Goal: Transaction & Acquisition: Purchase product/service

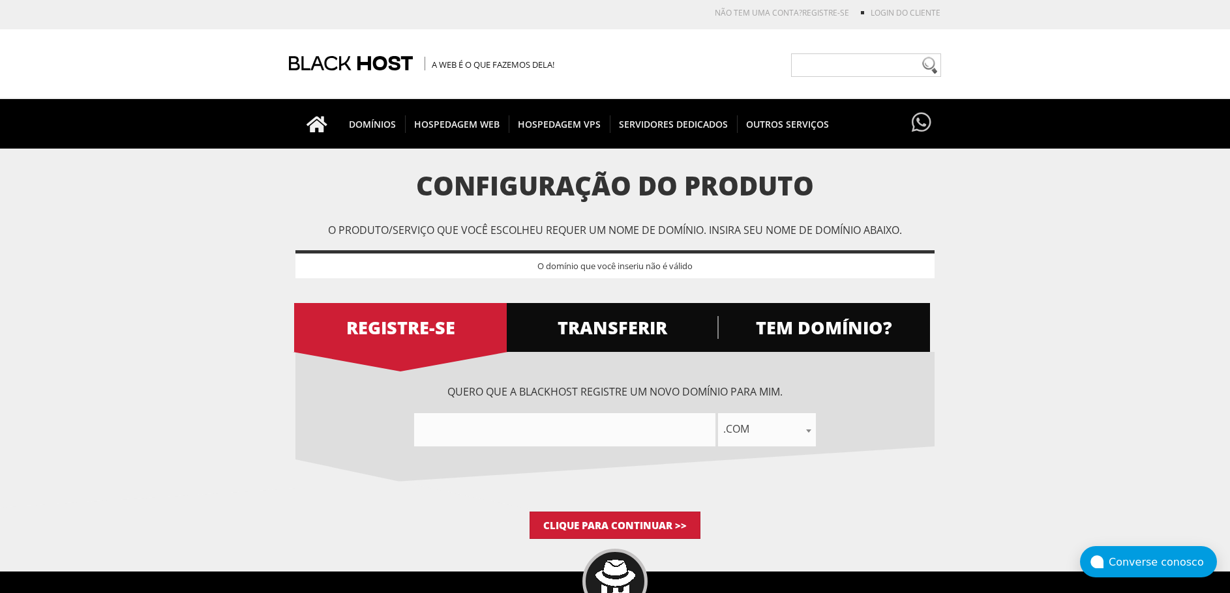
drag, startPoint x: 708, startPoint y: 415, endPoint x: 790, endPoint y: 438, distance: 85.5
click at [735, 424] on div ".com .líquido .org .nós .informações .negócios .meu .co .io .e-mail .capital .c…" at bounding box center [614, 429] width 639 height 33
click at [790, 438] on span ".com" at bounding box center [767, 429] width 98 height 33
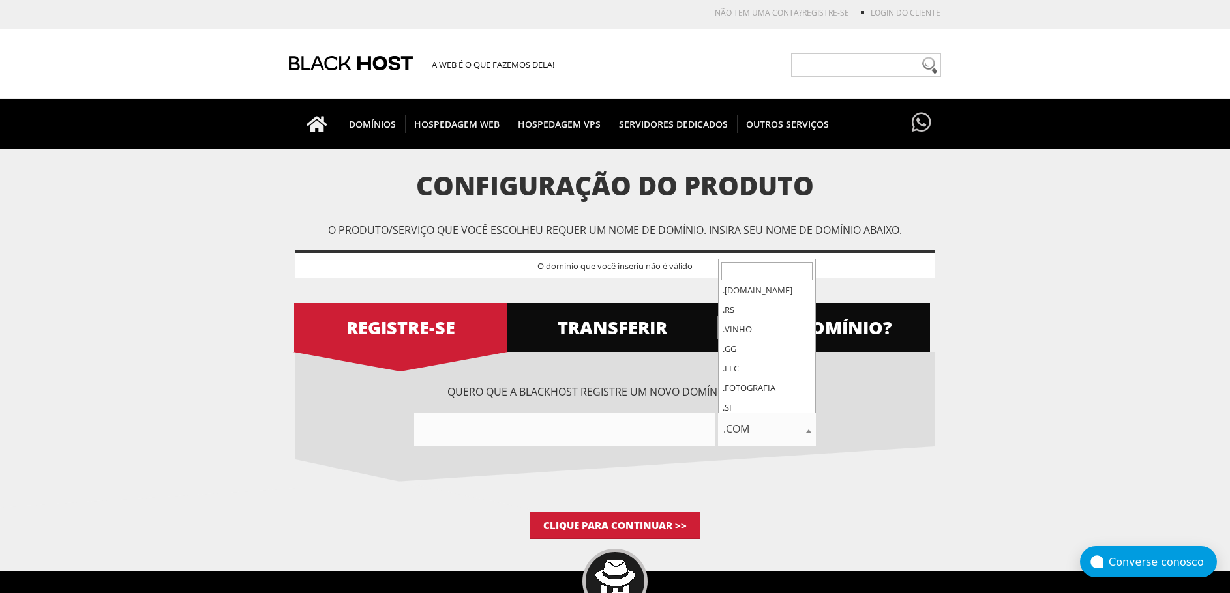
scroll to position [6044, 0]
click at [569, 430] on input"] "text" at bounding box center [564, 429] width 301 height 33
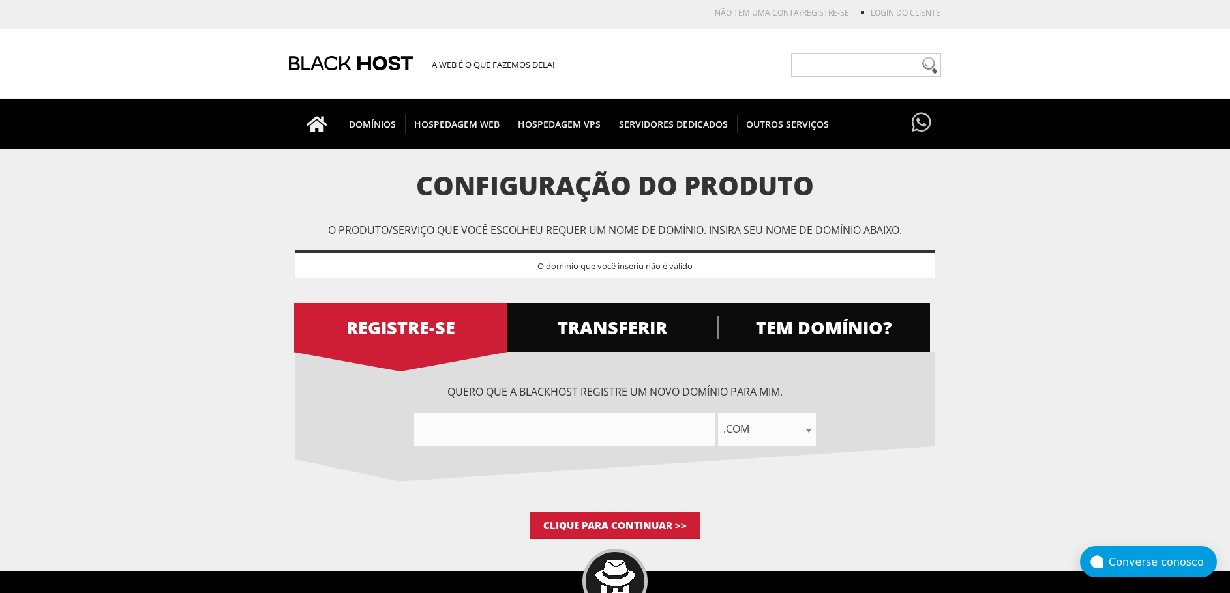
click at [538, 432] on input"] "text" at bounding box center [564, 429] width 301 height 33
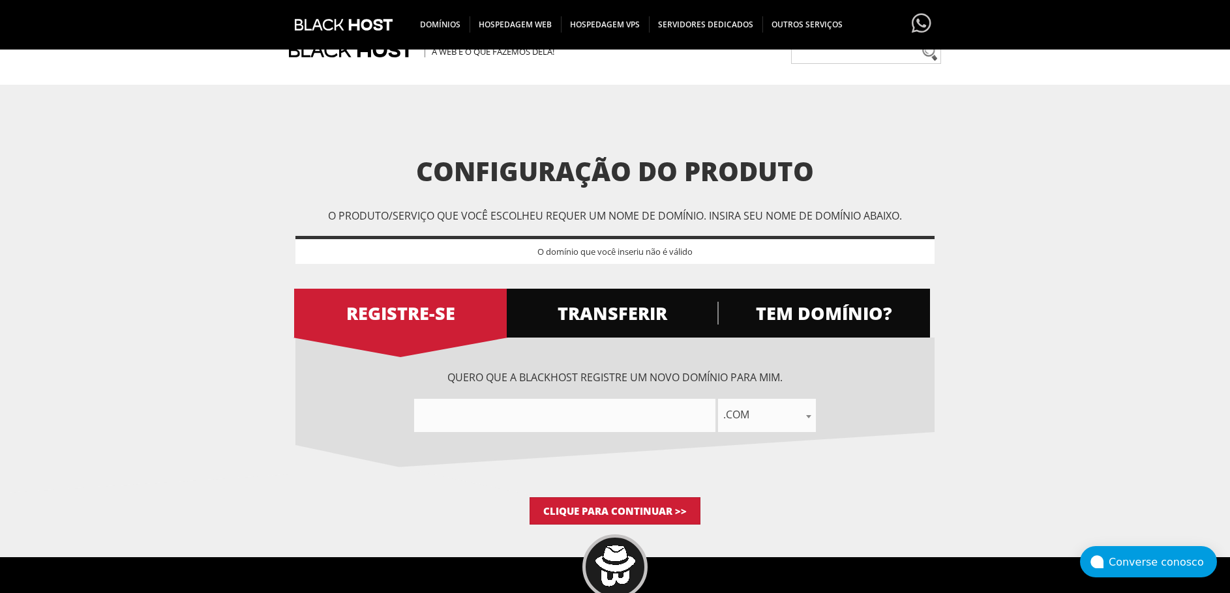
scroll to position [0, 0]
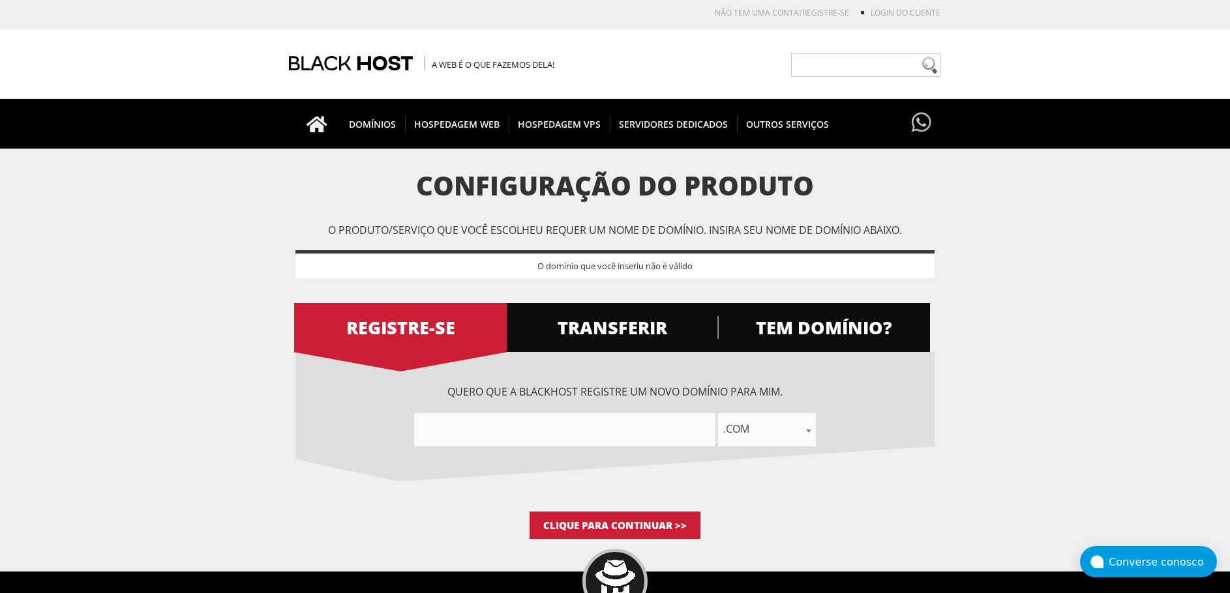
click at [515, 432] on input"] "text" at bounding box center [564, 429] width 301 height 33
click at [580, 438] on input"] "text" at bounding box center [564, 429] width 301 height 33
type input"] "horizon"
click at [550, 503] on div "Quero que a BlackHOST registre um novo domínio para mim. horizon .com .líquido …" at bounding box center [614, 432] width 639 height 160
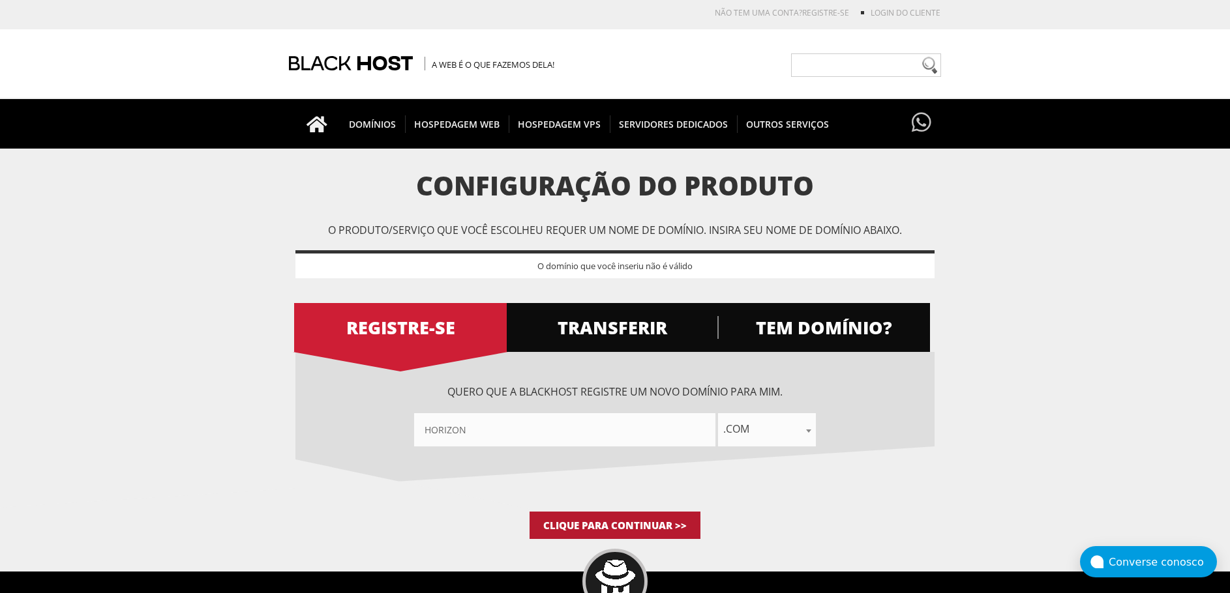
click at [567, 512] on input "Clique para continuar >>" at bounding box center [615, 525] width 171 height 27
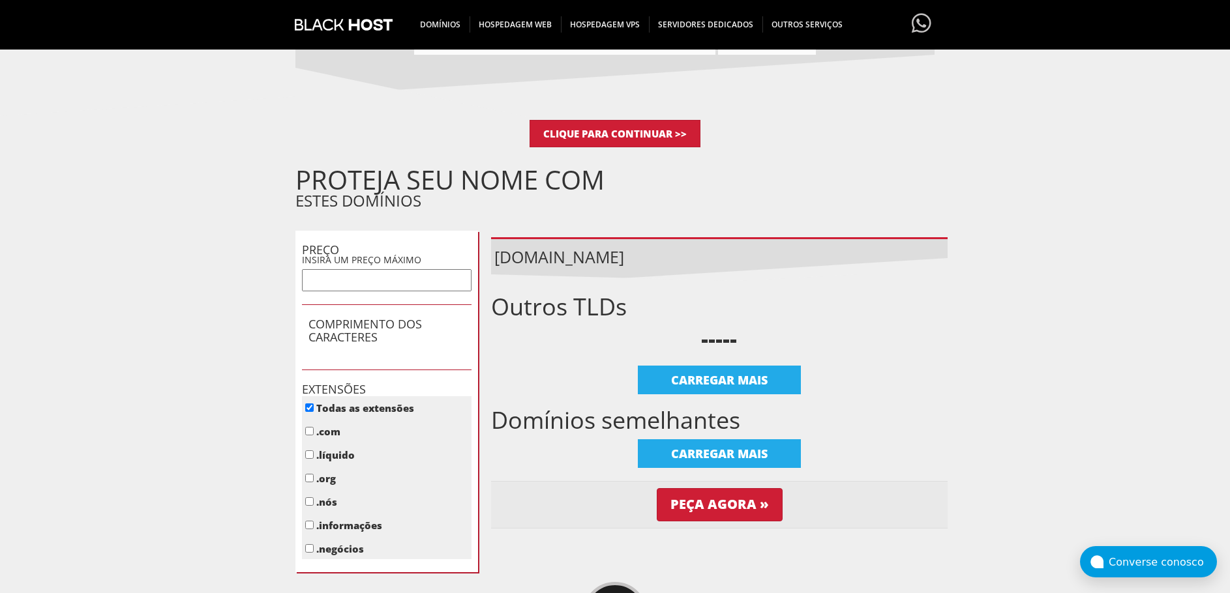
scroll to position [391, 0]
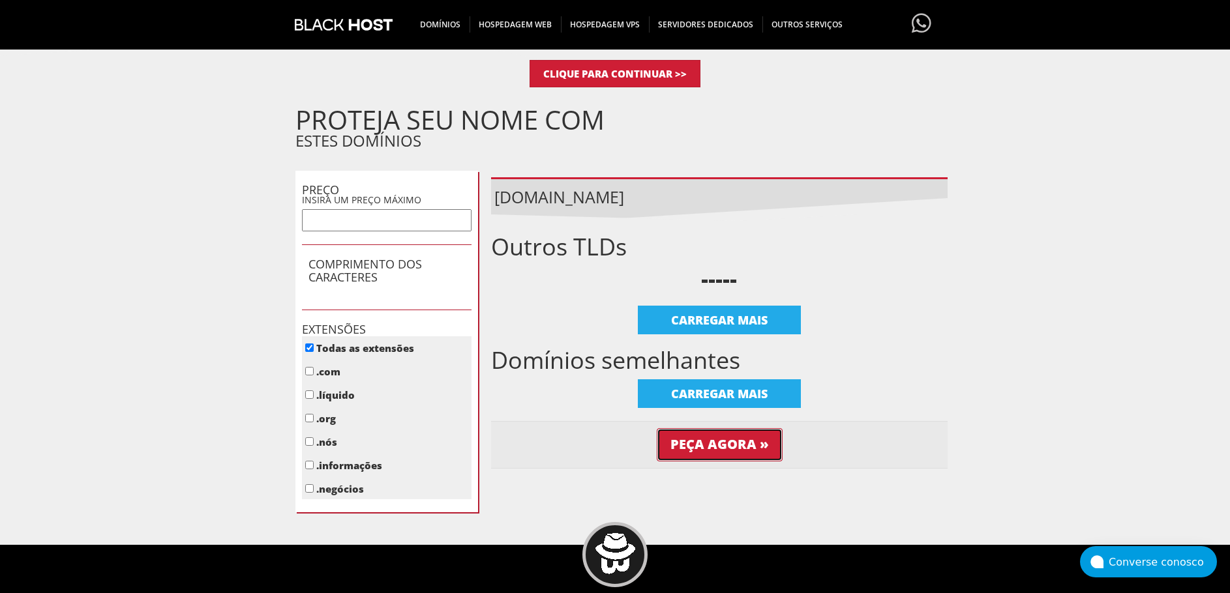
drag, startPoint x: 745, startPoint y: 454, endPoint x: 756, endPoint y: 451, distance: 10.8
click at [745, 454] on input "Peça agora »" at bounding box center [720, 444] width 126 height 33
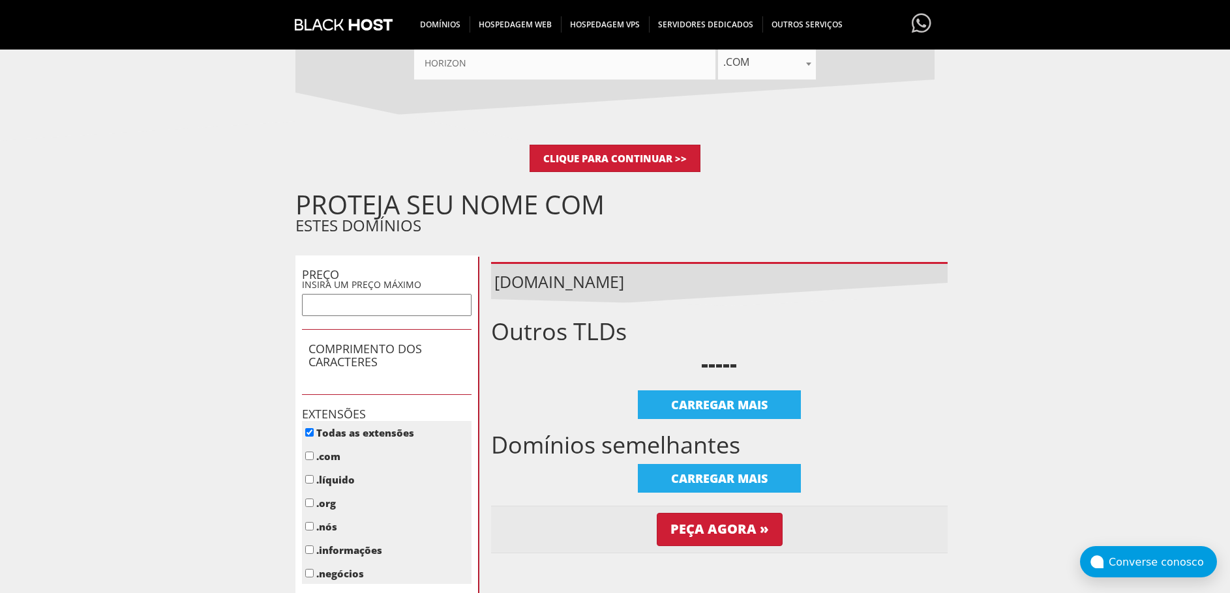
scroll to position [326, 0]
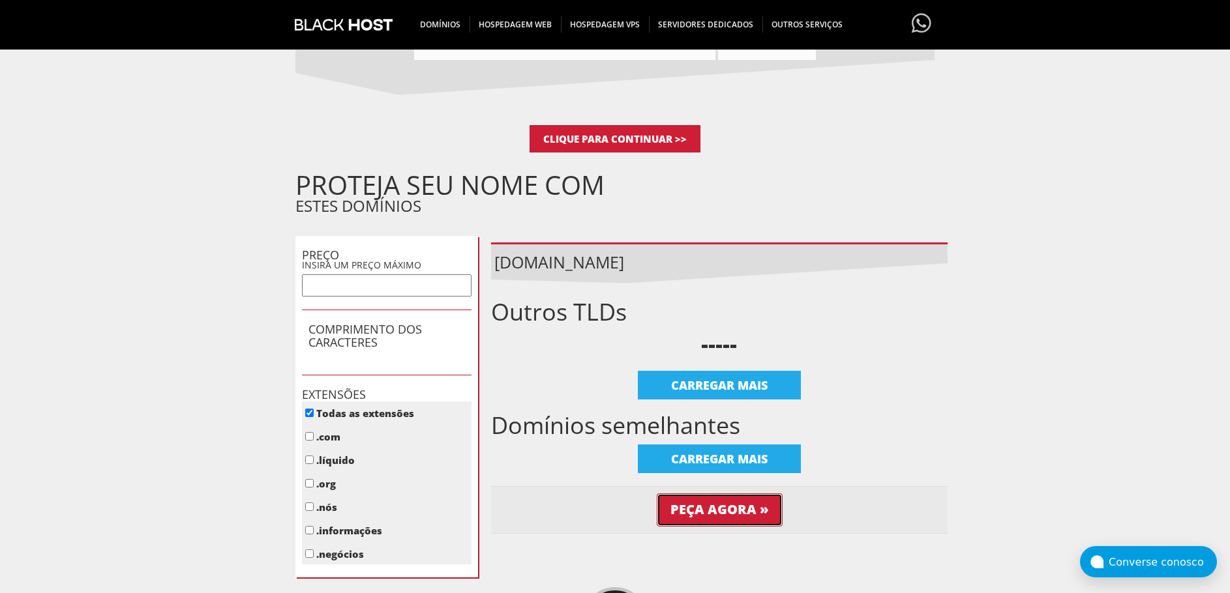
drag, startPoint x: 728, startPoint y: 511, endPoint x: 753, endPoint y: 509, distance: 24.3
click at [728, 511] on input "Peça agora »" at bounding box center [720, 510] width 126 height 33
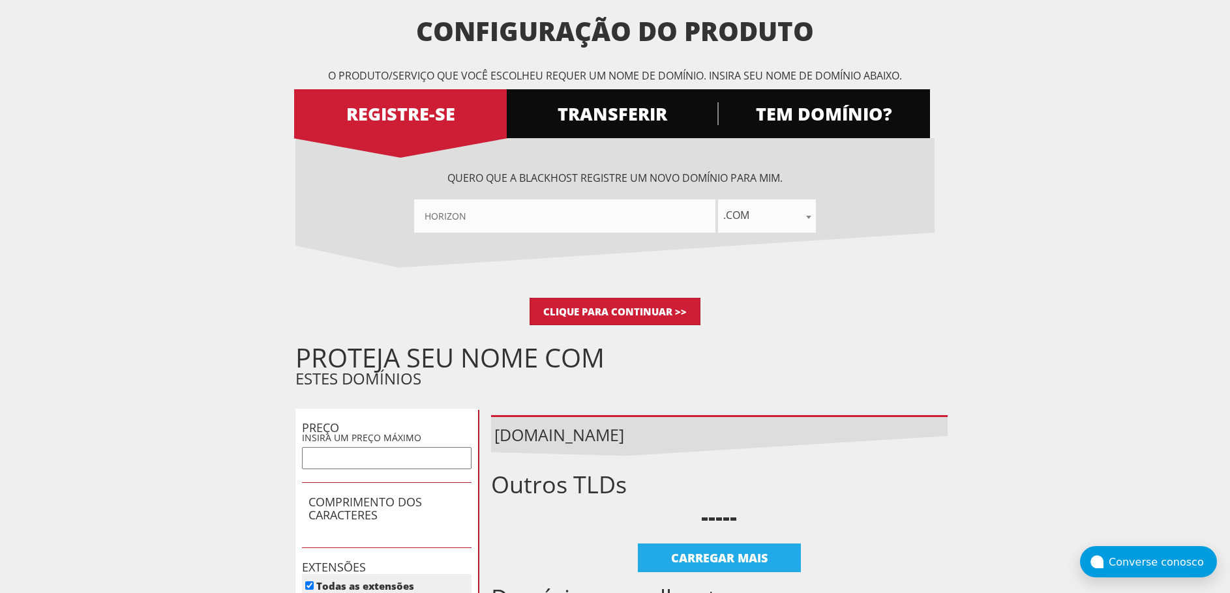
scroll to position [65, 0]
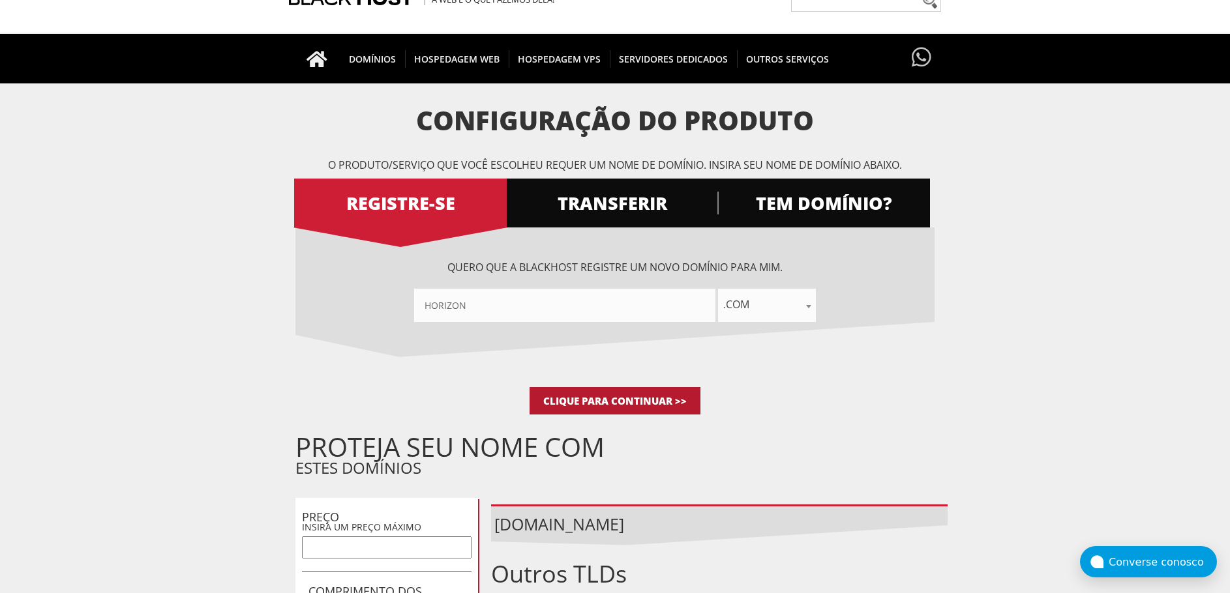
click at [644, 408] on input "Clique para continuar >>" at bounding box center [615, 400] width 171 height 27
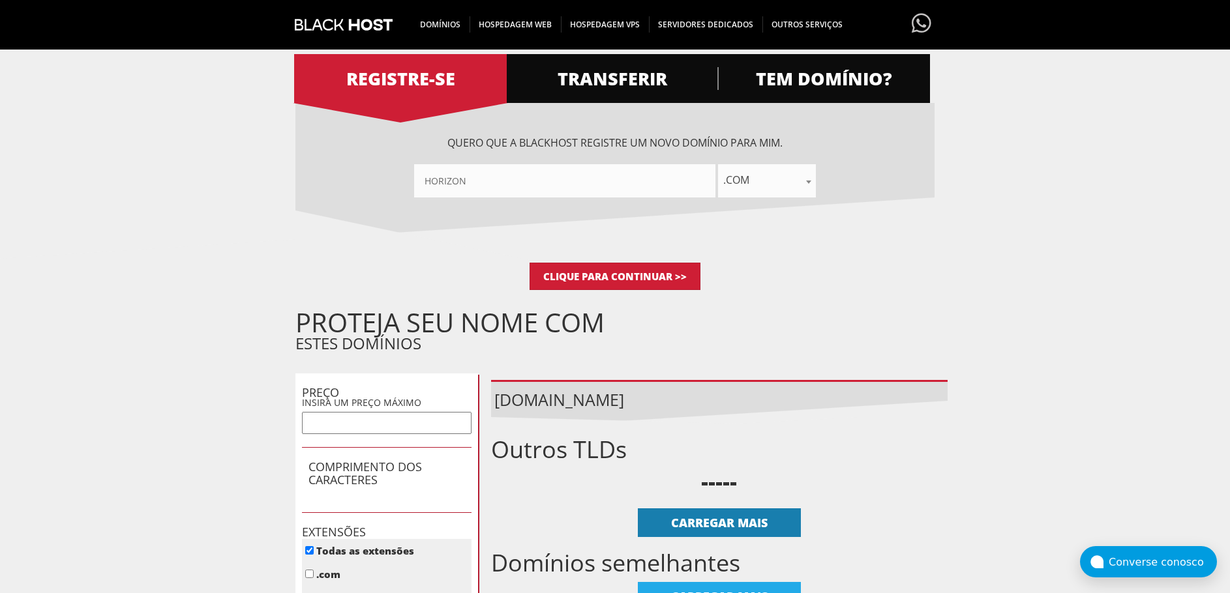
scroll to position [326, 0]
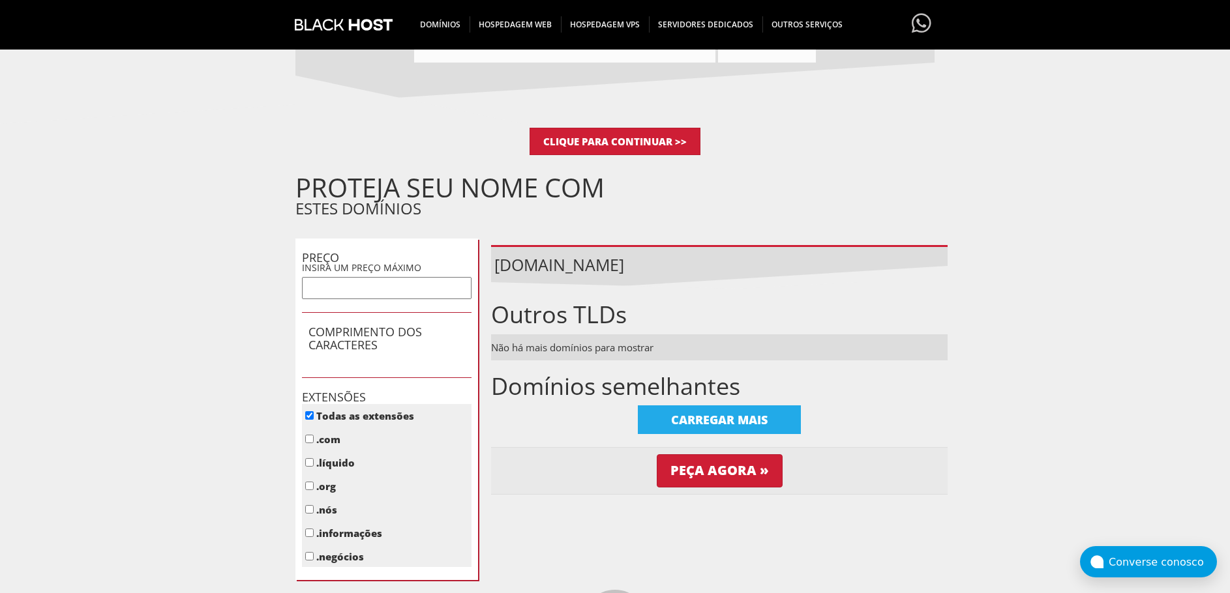
scroll to position [326, 0]
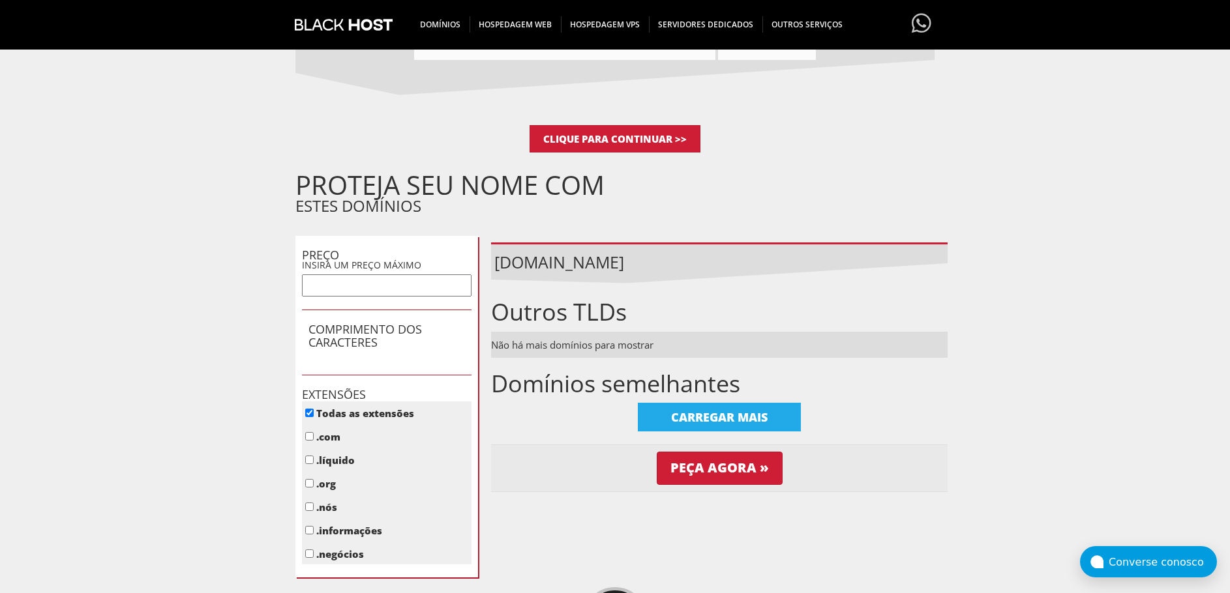
click at [720, 412] on font "CARREGAR MAIS" at bounding box center [719, 418] width 97 height 16
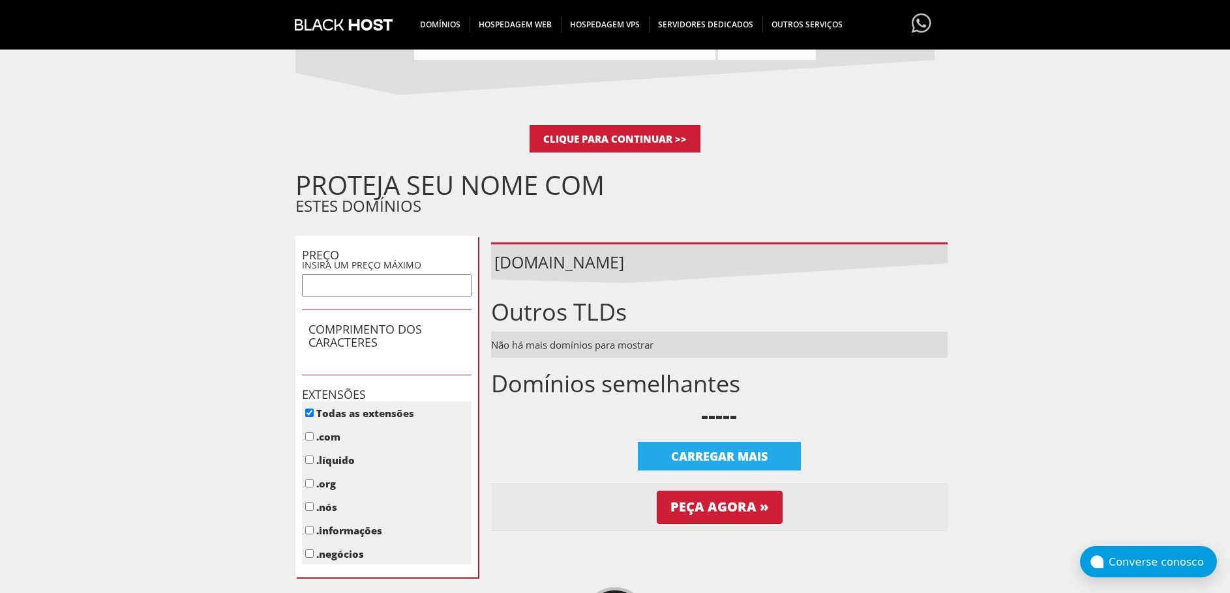
drag, startPoint x: 549, startPoint y: 232, endPoint x: 593, endPoint y: 284, distance: 68.5
click at [550, 235] on div "PROTEJA SEU NOME COM ESTES DOMÍNIOS PREÇO INSIRA UM PREÇO MÁXIMO COMPRIMENTO DO…" at bounding box center [621, 376] width 652 height 402
drag, startPoint x: 704, startPoint y: 503, endPoint x: 730, endPoint y: 503, distance: 26.1
click at [704, 501] on input "Peça agora »" at bounding box center [720, 507] width 126 height 33
click at [657, 491] on input "Peça agora »" at bounding box center [720, 507] width 126 height 33
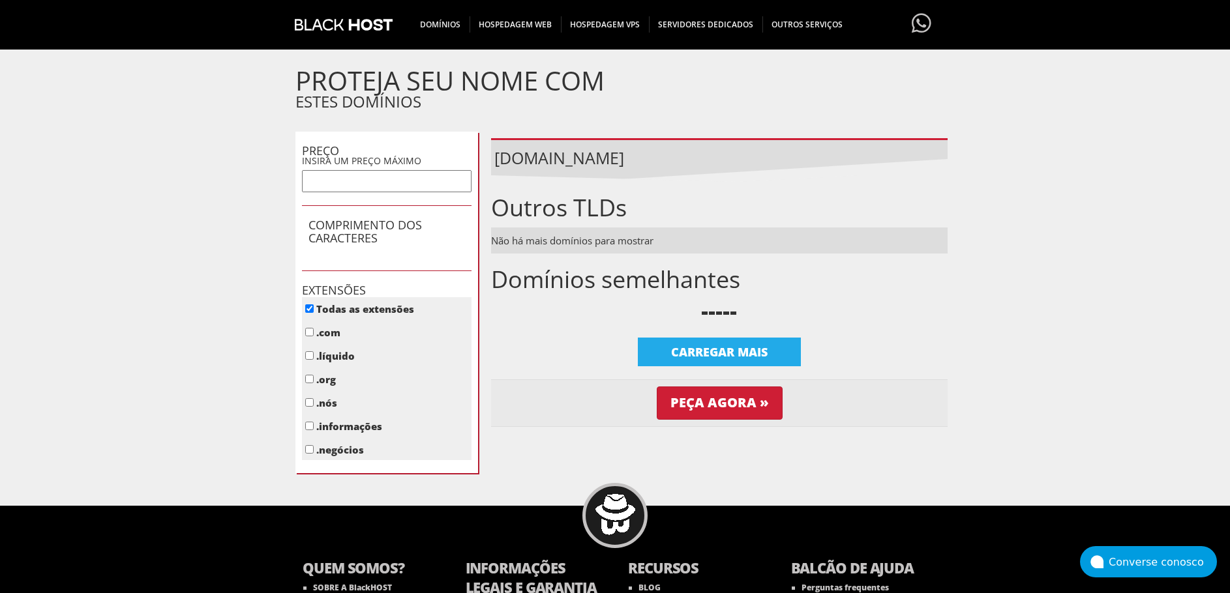
scroll to position [456, 0]
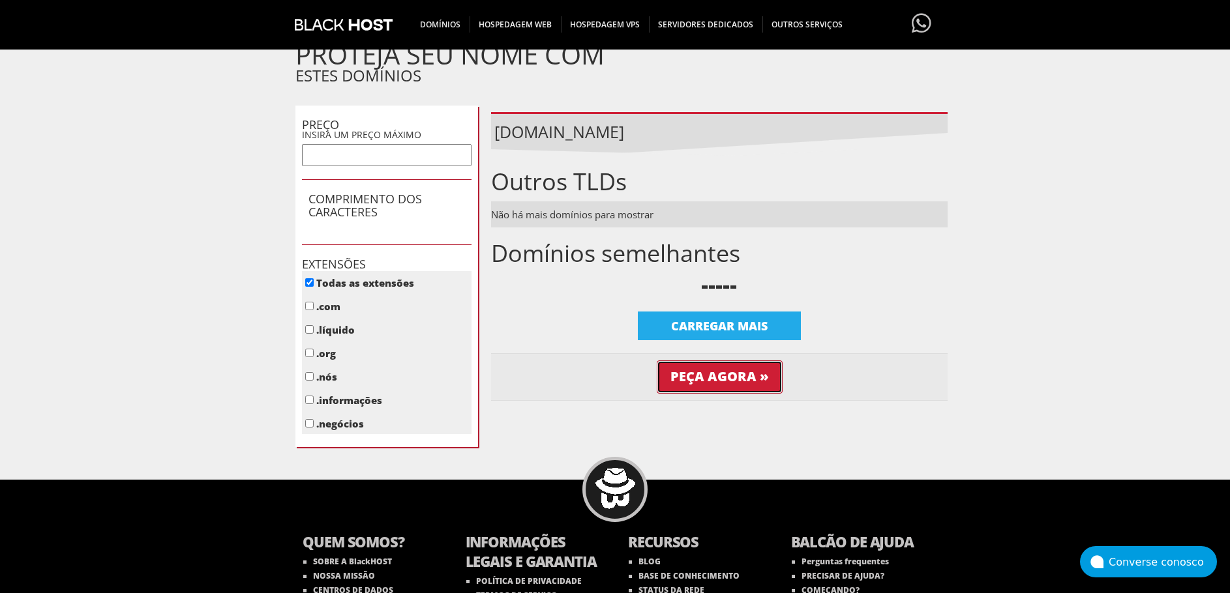
click at [719, 378] on input "Peça agora »" at bounding box center [720, 377] width 126 height 33
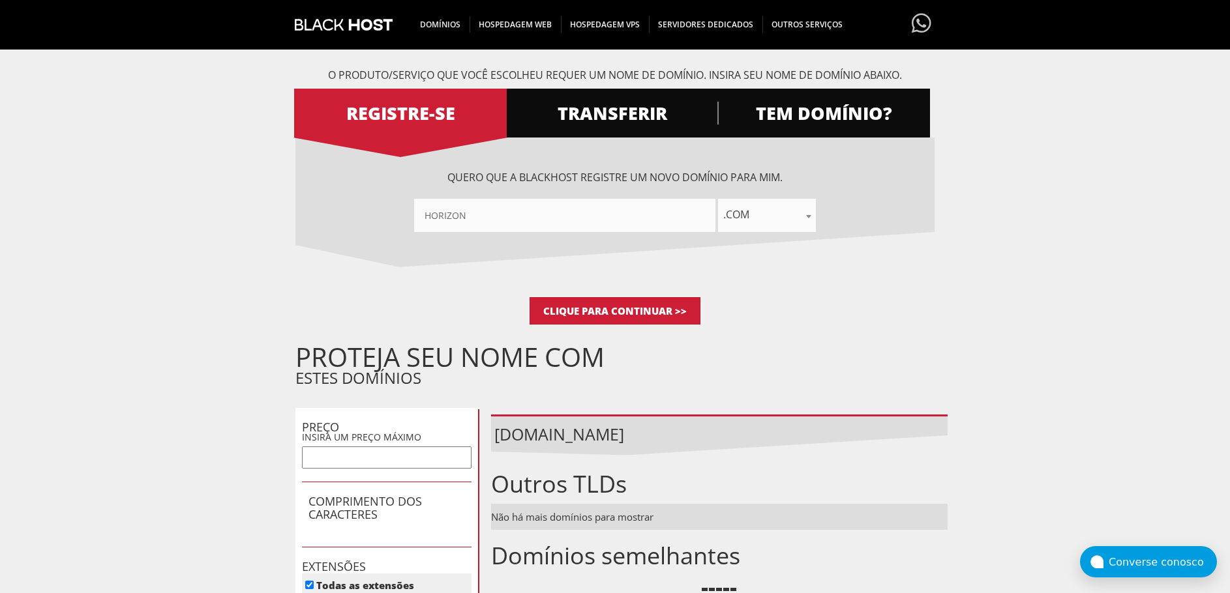
scroll to position [130, 0]
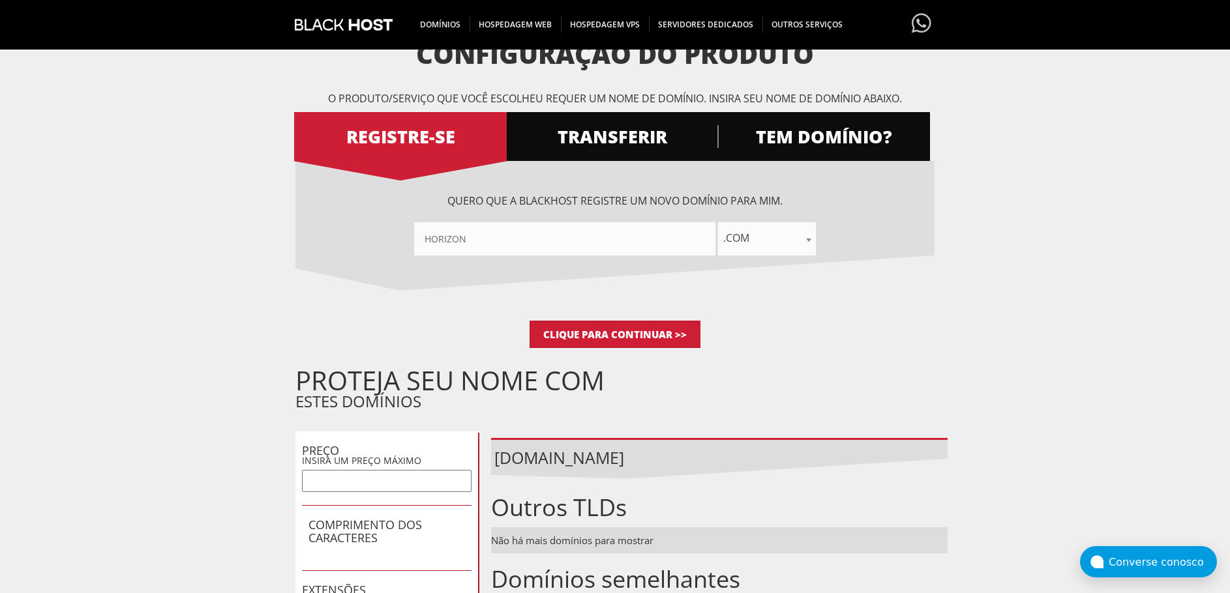
click at [749, 241] on font ".com" at bounding box center [736, 238] width 26 height 14
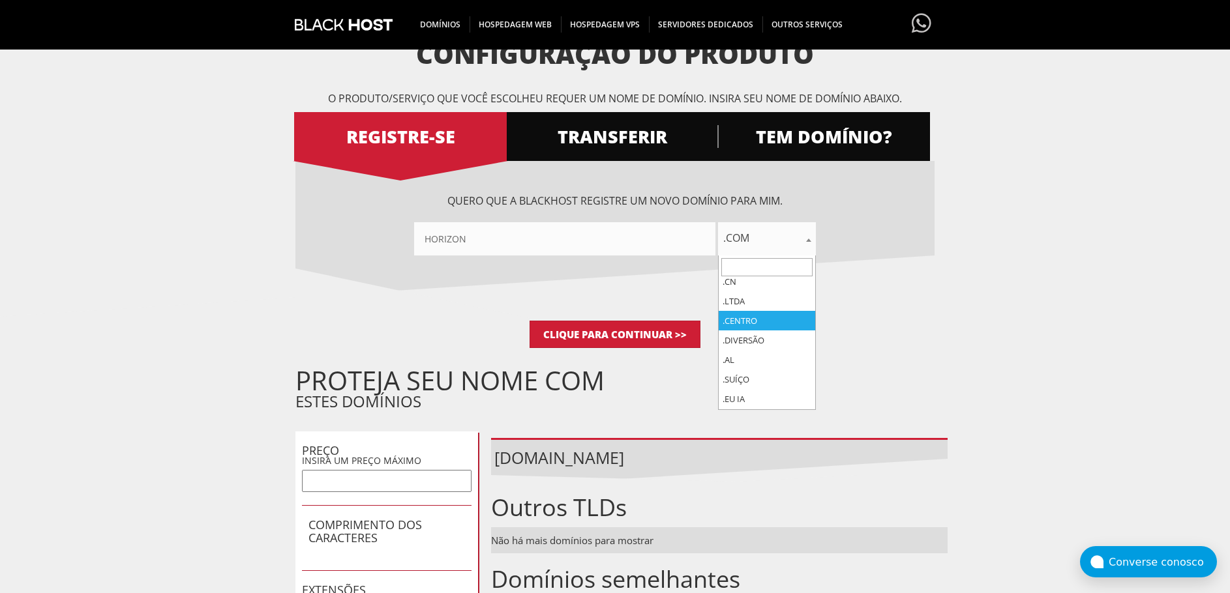
scroll to position [5410, 0]
select select ".ru"
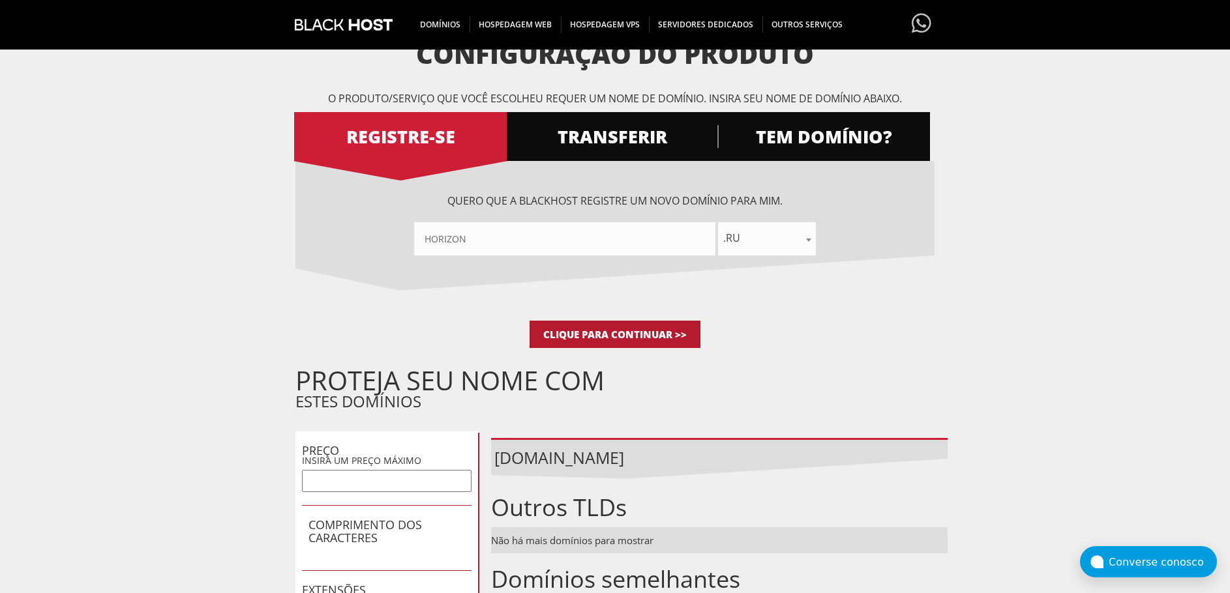
click at [668, 335] on input "Clique para continuar >>" at bounding box center [615, 334] width 171 height 27
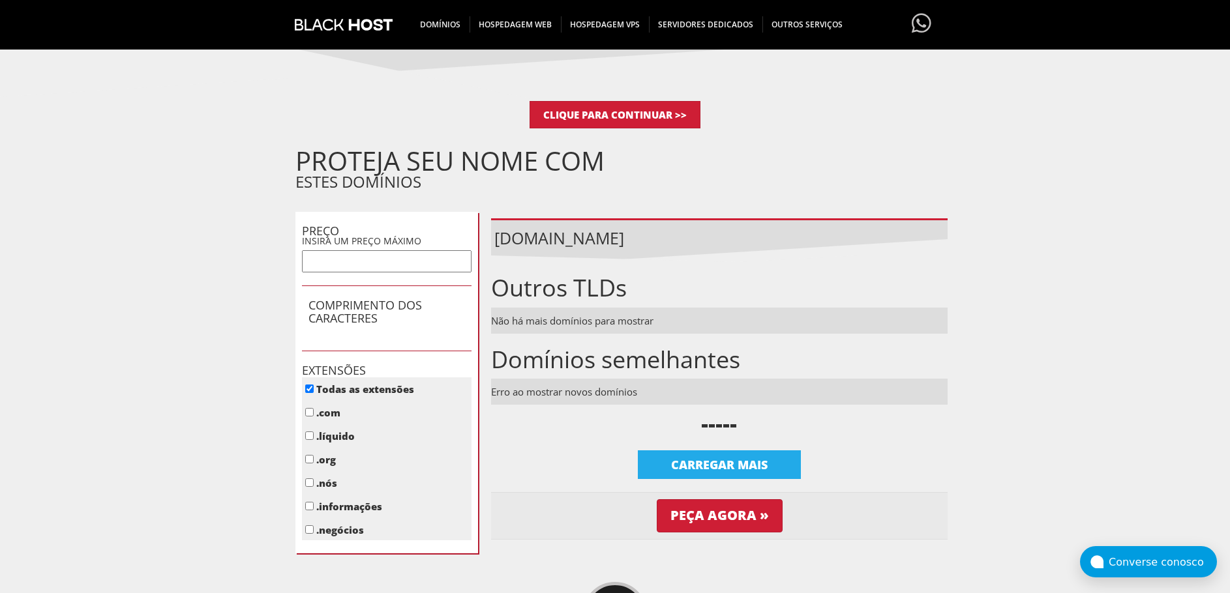
scroll to position [456, 0]
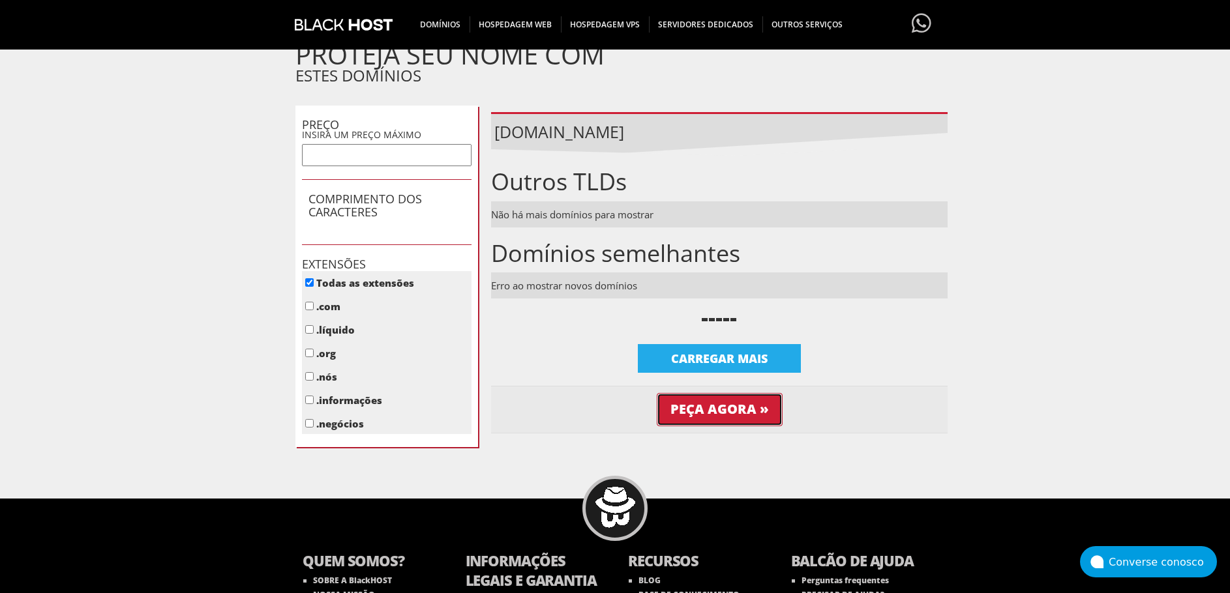
click at [732, 413] on input "Peça agora »" at bounding box center [720, 409] width 126 height 33
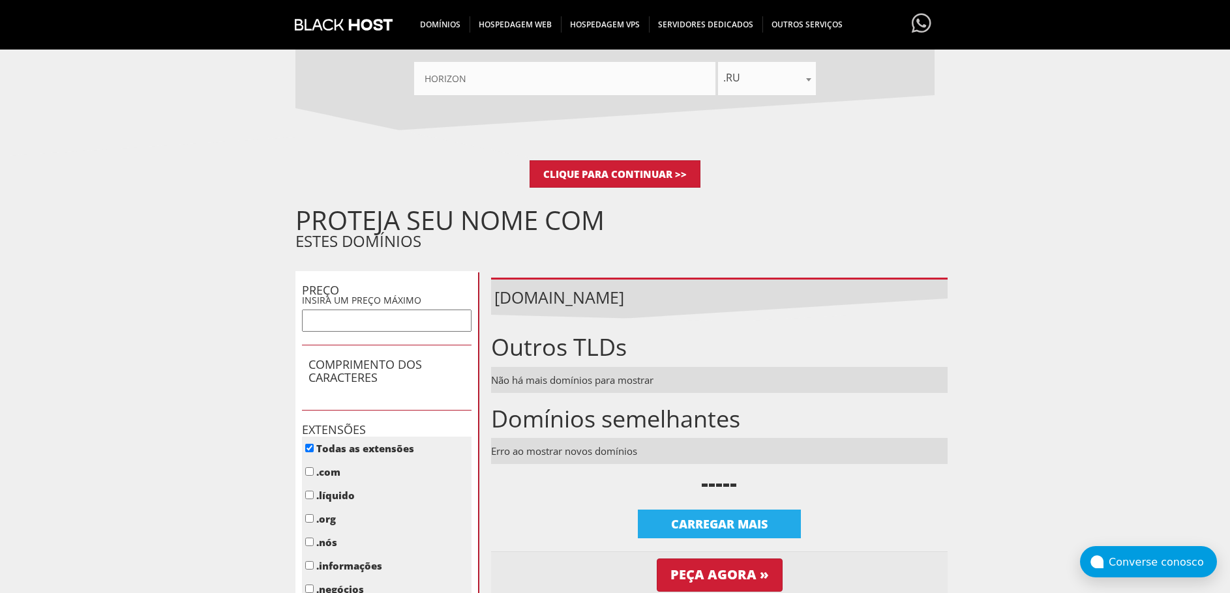
scroll to position [130, 0]
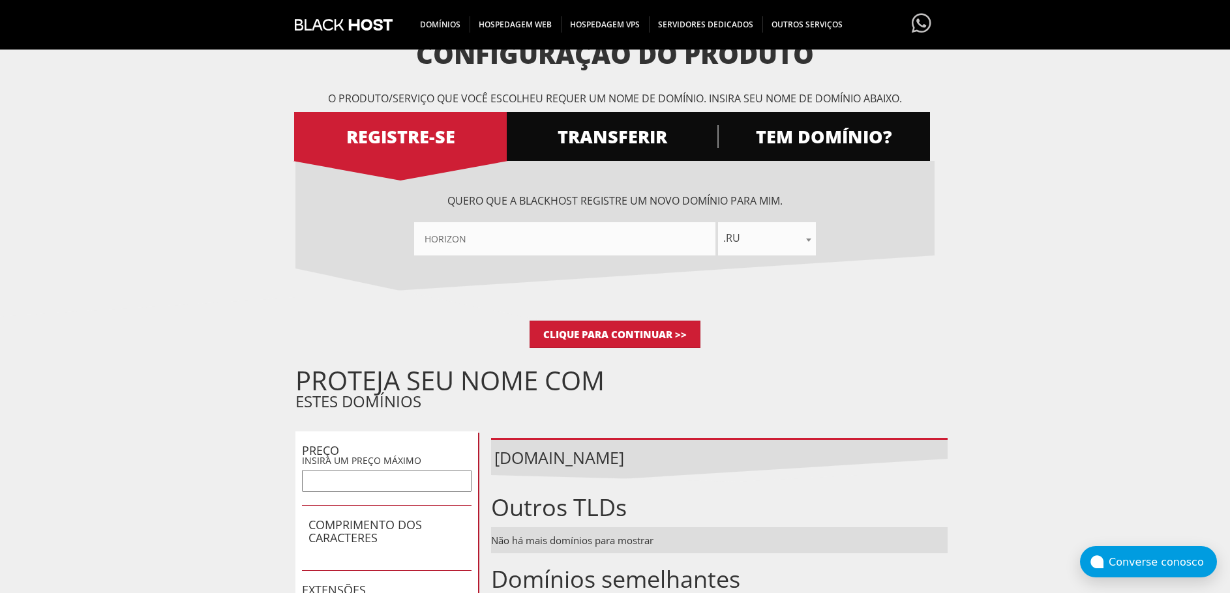
click at [524, 237] on input"] "horizon" at bounding box center [564, 238] width 301 height 33
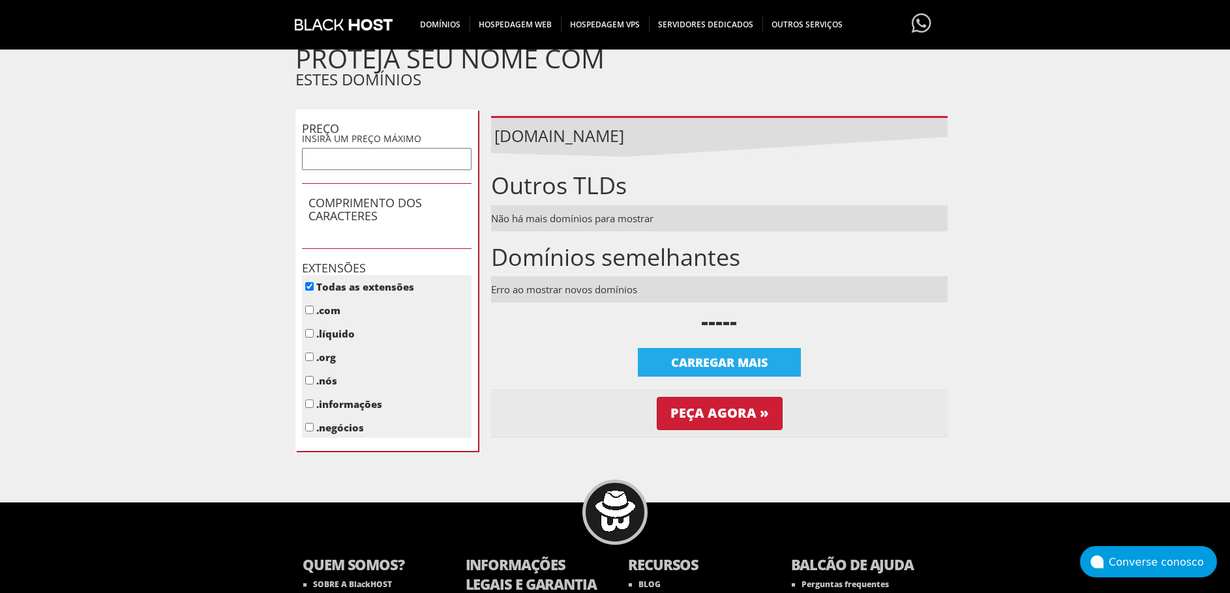
scroll to position [456, 0]
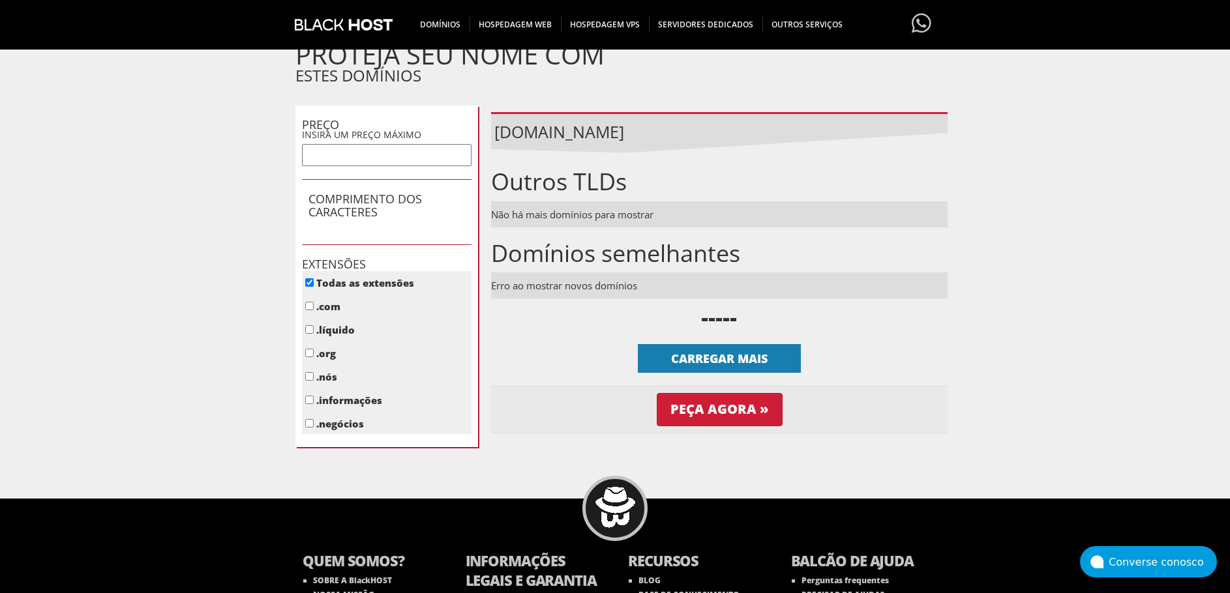
click at [730, 351] on font "CARREGAR MAIS" at bounding box center [719, 359] width 97 height 16
click at [770, 363] on div "CARREGAR MAIS" at bounding box center [719, 358] width 163 height 29
click at [754, 403] on input "Peça agora »" at bounding box center [720, 409] width 126 height 33
click at [738, 363] on font "CARREGAR MAIS" at bounding box center [719, 359] width 97 height 16
click at [723, 406] on input "Peça agora »" at bounding box center [720, 409] width 126 height 33
